Goal: Task Accomplishment & Management: Complete application form

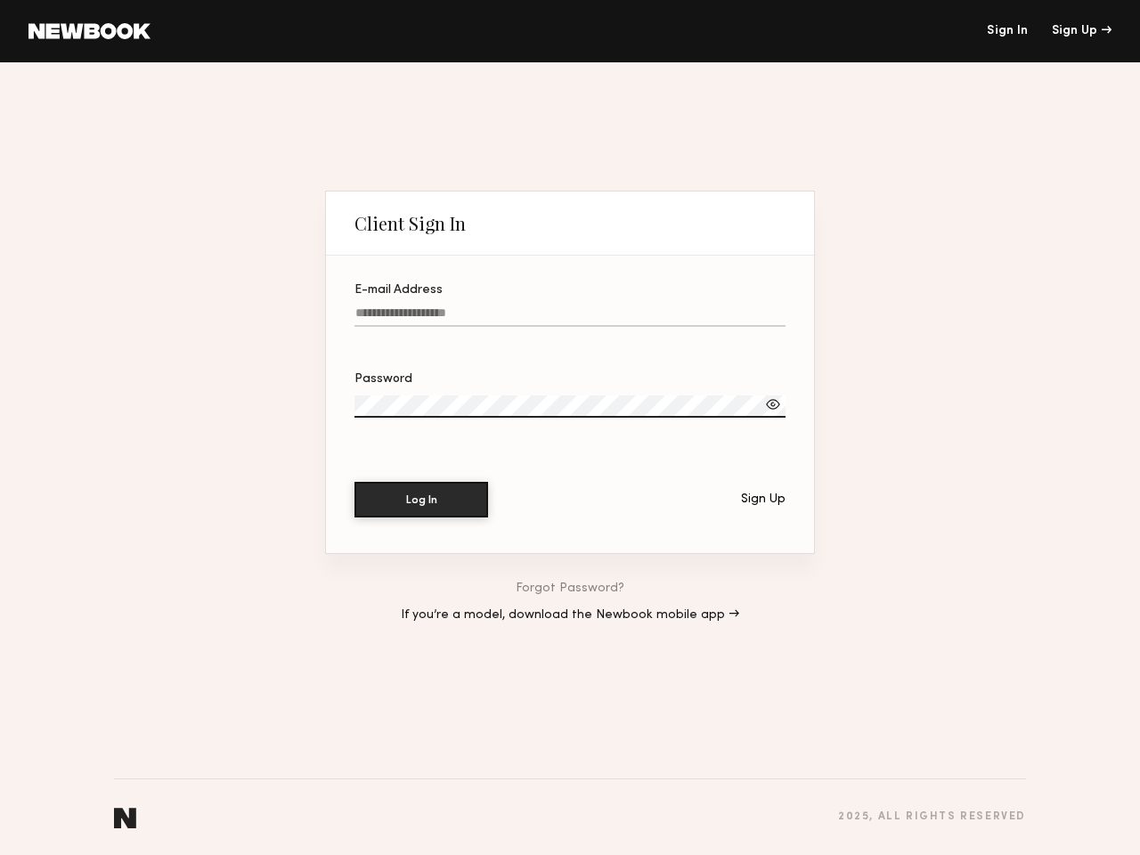
click at [570, 428] on div at bounding box center [570, 428] width 431 height 14
click at [1082, 31] on div "Sign Up" at bounding box center [1082, 31] width 60 height 12
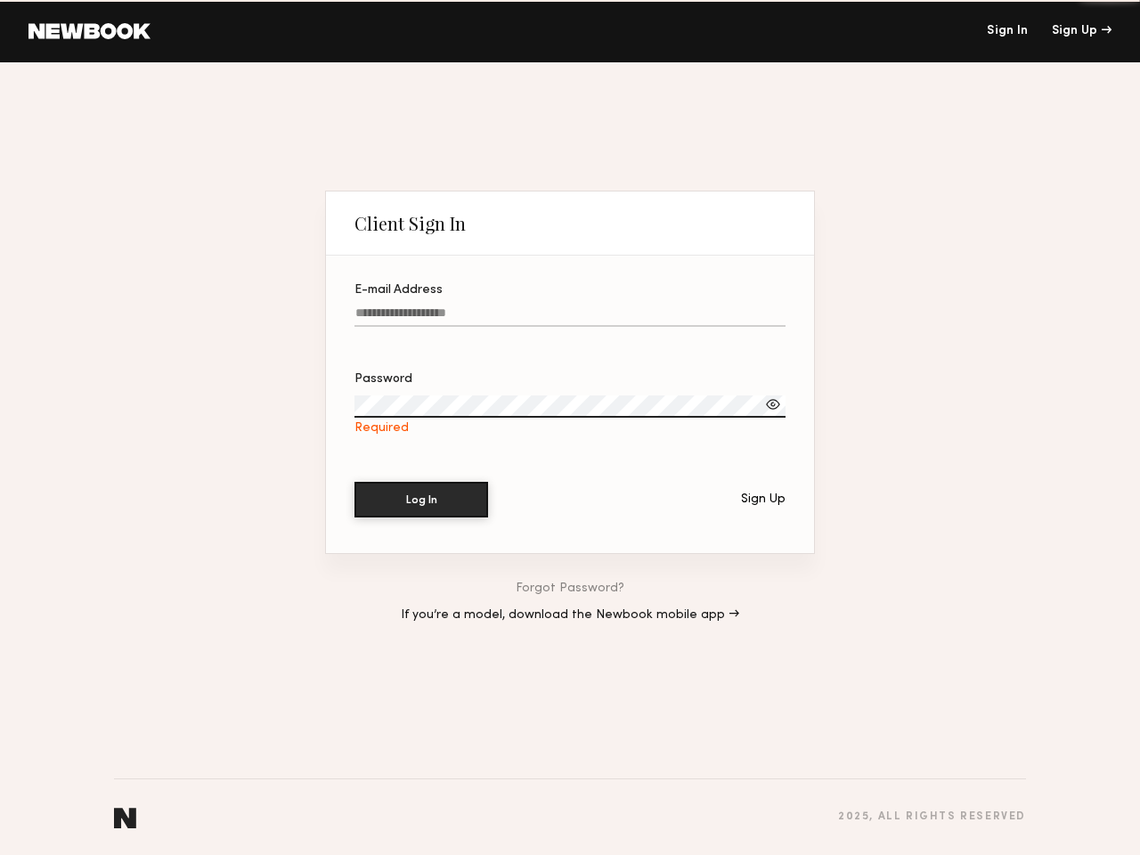
click at [773, 402] on div at bounding box center [773, 405] width 18 height 18
click at [763, 497] on div "Sign Up" at bounding box center [763, 500] width 45 height 12
